Goal: Task Accomplishment & Management: Use online tool/utility

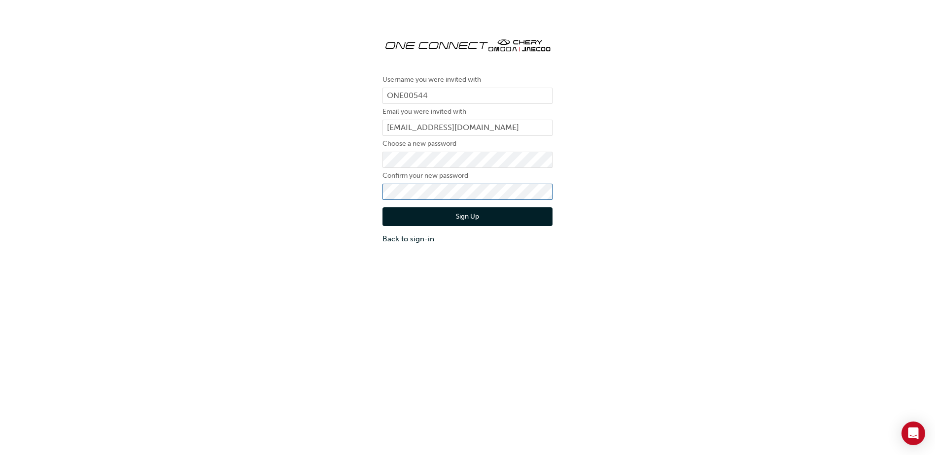
click button "Sign Up" at bounding box center [467, 216] width 170 height 19
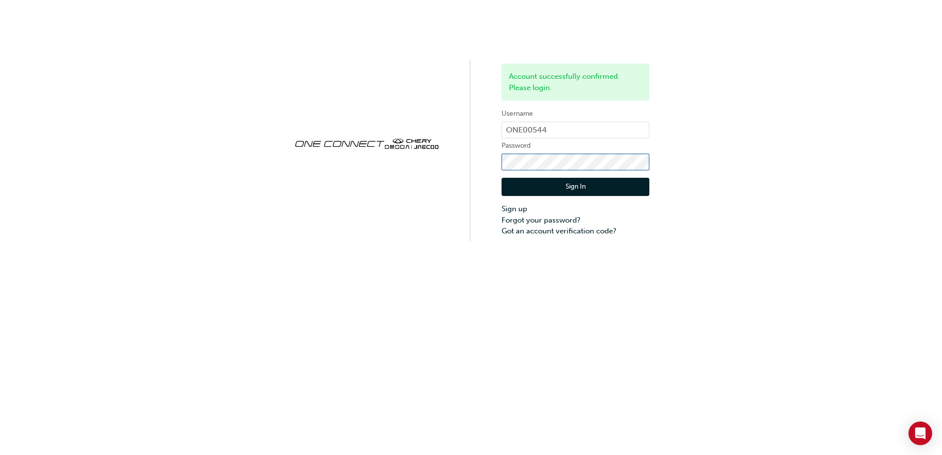
click button "Sign In" at bounding box center [576, 187] width 148 height 19
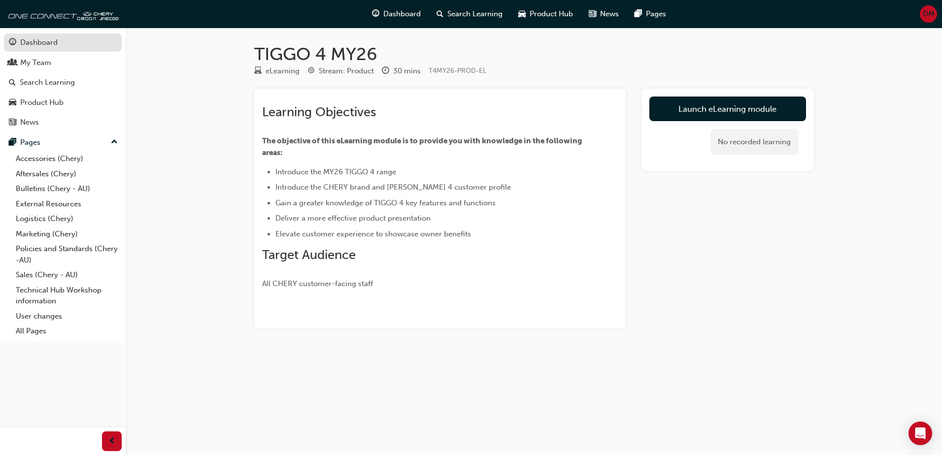
click at [61, 41] on div "Dashboard" at bounding box center [63, 42] width 108 height 12
